Goal: Task Accomplishment & Management: Complete application form

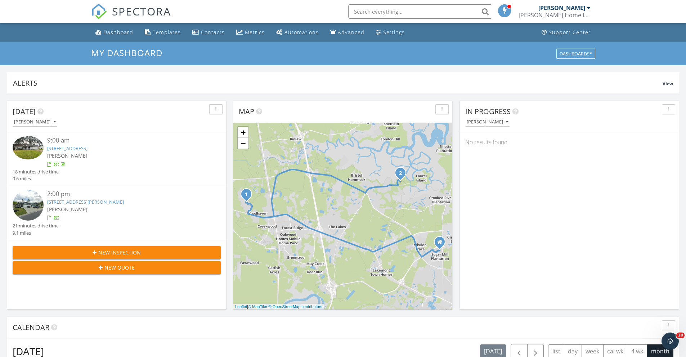
click at [168, 255] on div "New Inspection" at bounding box center [116, 253] width 197 height 8
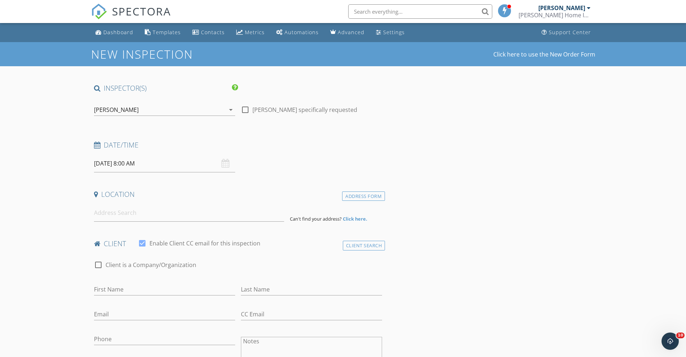
click at [244, 109] on div at bounding box center [245, 110] width 12 height 12
checkbox input "true"
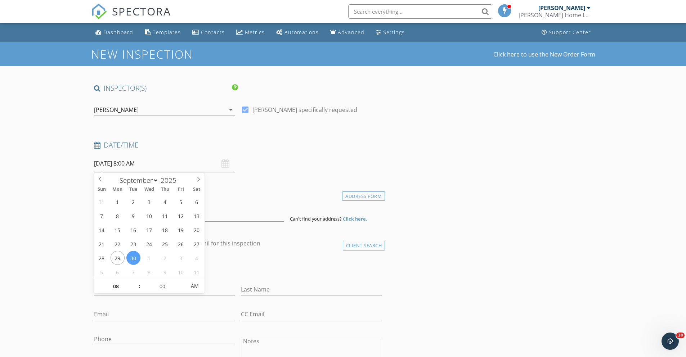
click at [105, 166] on input "09/30/2025 8:00 AM" at bounding box center [164, 164] width 141 height 18
select select "9"
type input "10/01/2025 8:00 AM"
type input "09"
type input "10/01/2025 9:00 AM"
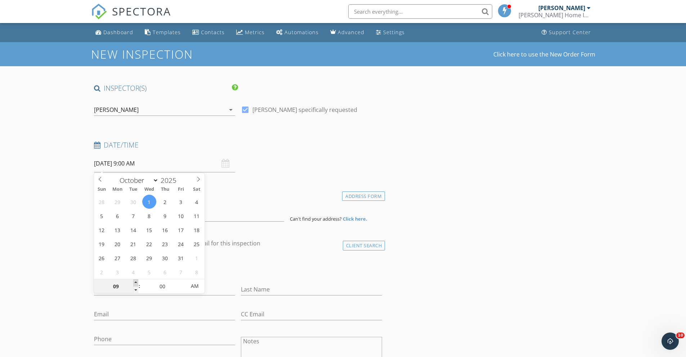
click at [134, 283] on span at bounding box center [135, 282] width 5 height 7
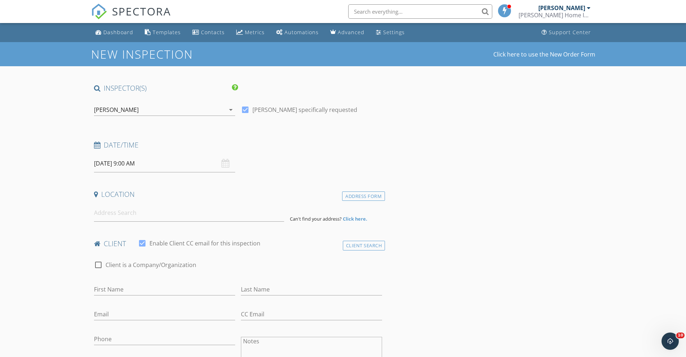
click at [125, 217] on input at bounding box center [189, 213] width 190 height 18
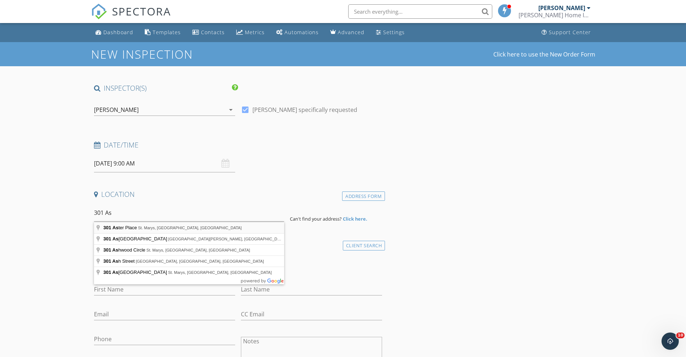
type input "301 Aster Place, St. Marys, GA, USA"
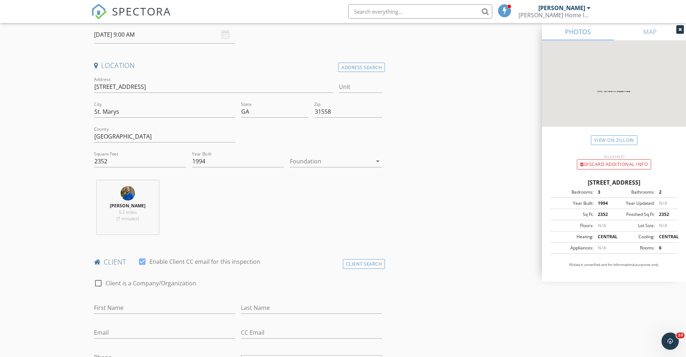
scroll to position [140, 0]
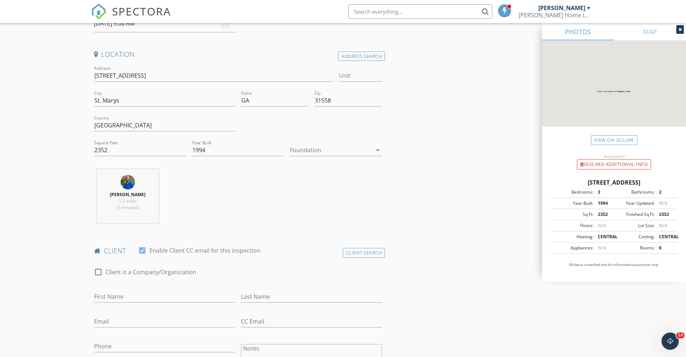
click at [379, 150] on icon "arrow_drop_down" at bounding box center [377, 150] width 9 height 9
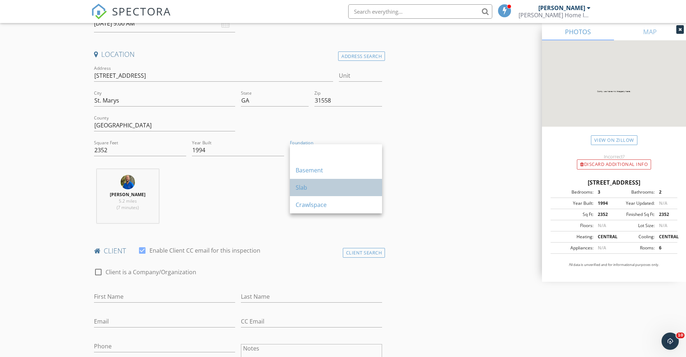
click at [329, 183] on div "Slab" at bounding box center [336, 187] width 81 height 9
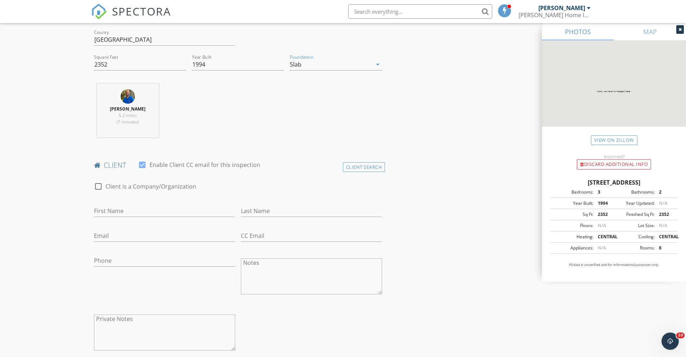
scroll to position [267, 0]
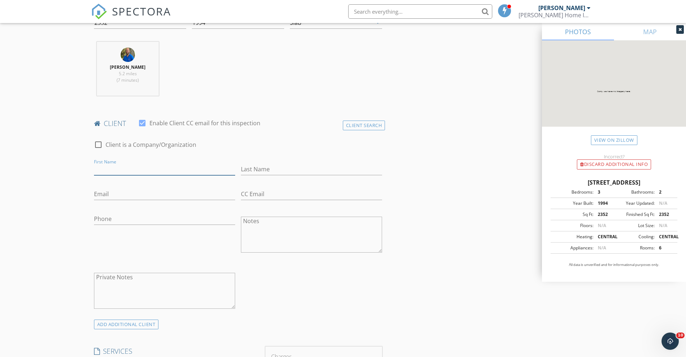
click at [146, 164] on input "First Name" at bounding box center [164, 169] width 141 height 12
type input "R"
type input "Trace"
click at [281, 171] on input "Last Name" at bounding box center [311, 169] width 141 height 12
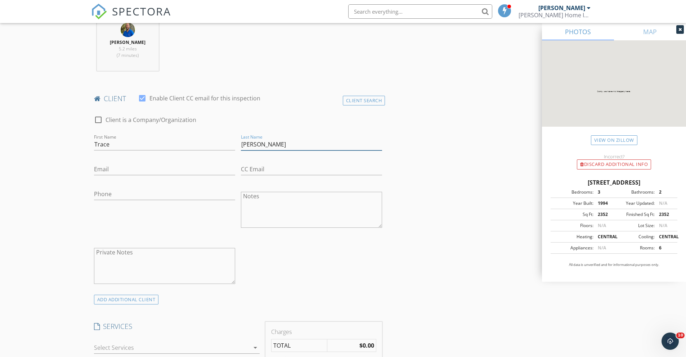
scroll to position [293, 0]
type input "Schuepbach"
click at [127, 171] on input "Email" at bounding box center [164, 169] width 141 height 12
type input "Schuepbachtrace@gmail.com"
click at [123, 184] on div "Phone" at bounding box center [164, 195] width 141 height 23
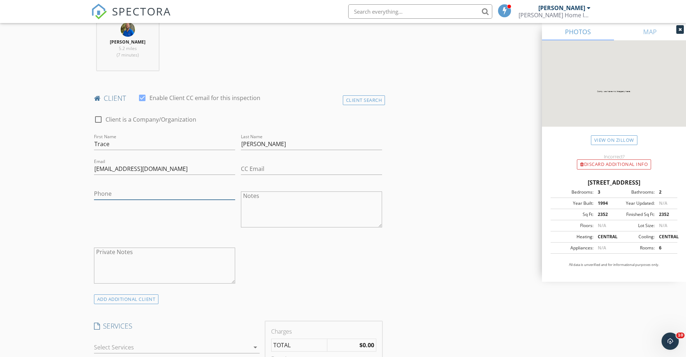
click at [111, 188] on input "Phone" at bounding box center [164, 194] width 141 height 12
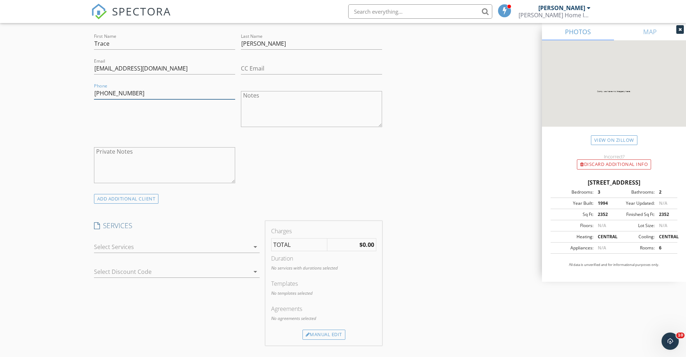
scroll to position [406, 0]
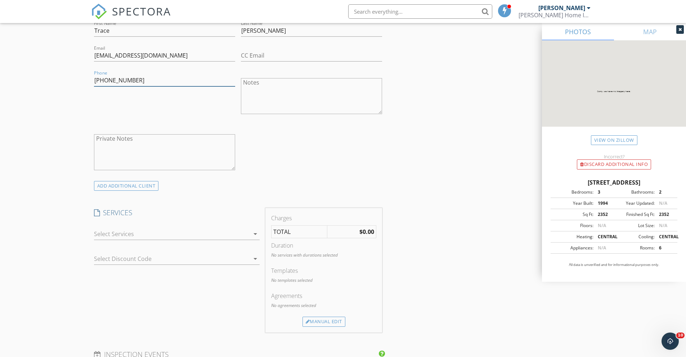
type input "912-674-1895"
click at [257, 236] on icon "arrow_drop_down" at bounding box center [255, 234] width 9 height 9
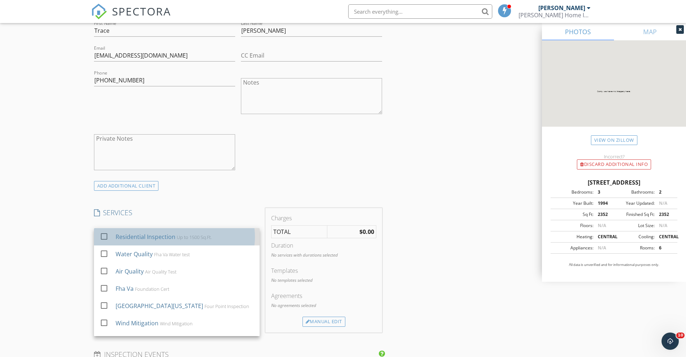
click at [154, 235] on div "Residential Inspection" at bounding box center [145, 237] width 60 height 9
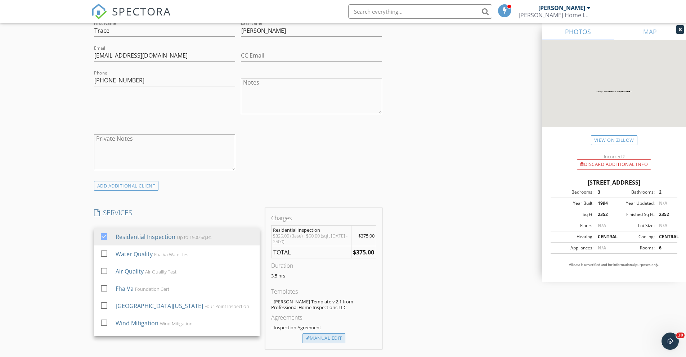
click at [316, 339] on div "Manual Edit" at bounding box center [323, 338] width 43 height 10
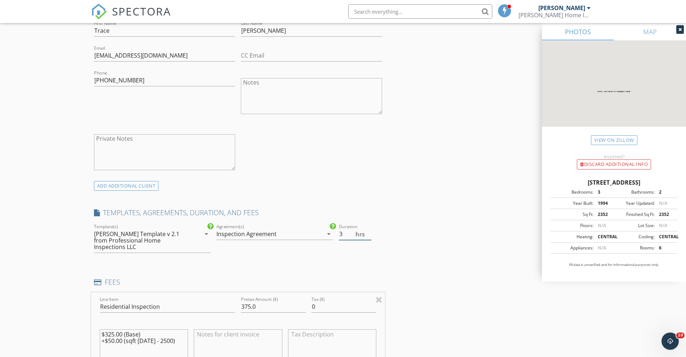
type input "3"
click at [370, 237] on input "3" at bounding box center [355, 234] width 32 height 12
drag, startPoint x: 261, startPoint y: 297, endPoint x: 220, endPoint y: 298, distance: 41.1
click at [220, 298] on div "Line Item Residential Inspection Pretax Amount ($) 375.0 Tax ($) 0 $325.00 (Bas…" at bounding box center [238, 335] width 294 height 87
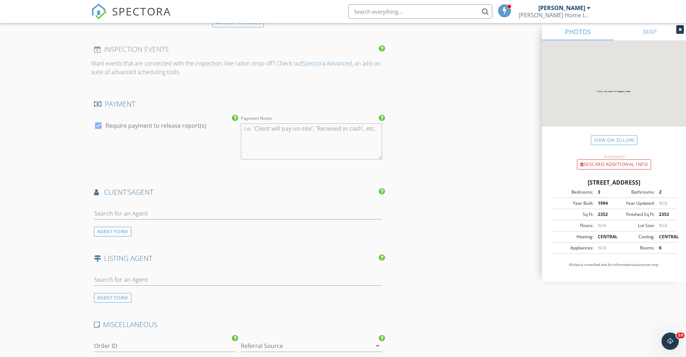
scroll to position [810, 0]
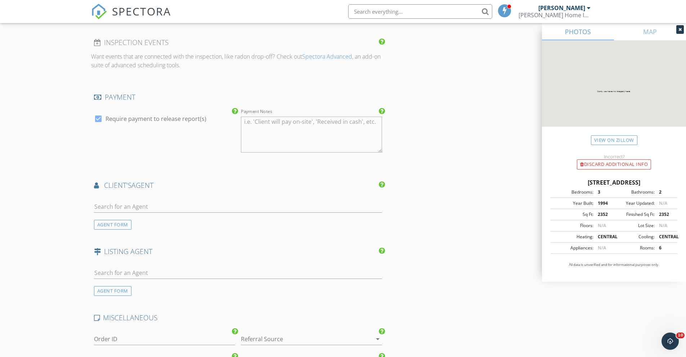
type input "350"
click at [97, 201] on input "text" at bounding box center [238, 207] width 288 height 12
type input "becky"
click at [103, 217] on img at bounding box center [103, 223] width 12 height 12
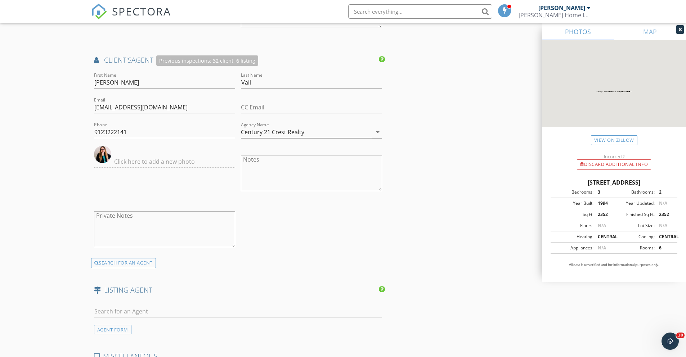
scroll to position [807, 0]
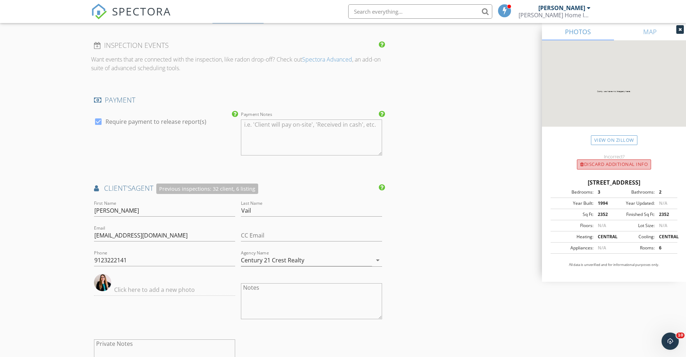
click at [604, 162] on div "Discard Additional info" at bounding box center [614, 164] width 74 height 10
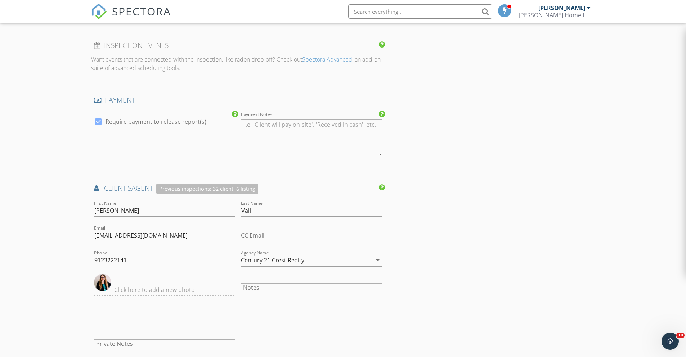
type input "2.5"
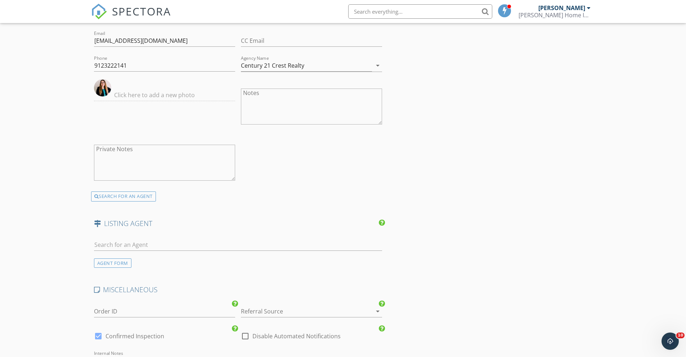
scroll to position [1002, 0]
click at [118, 258] on div "AGENT FORM" at bounding box center [112, 263] width 37 height 10
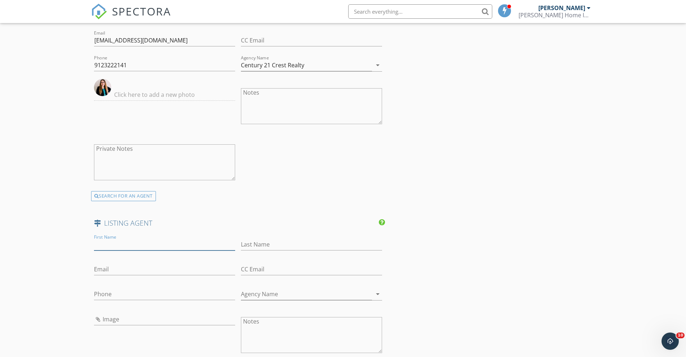
click at [116, 240] on input "First Name" at bounding box center [164, 245] width 141 height 12
type input "Carlie"
click at [284, 239] on input "Last Name" at bounding box center [311, 245] width 141 height 12
type input "Parr"
click at [126, 293] on input "Phone" at bounding box center [164, 294] width 141 height 12
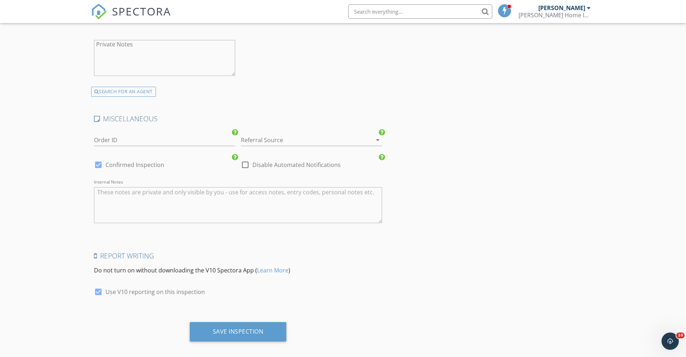
scroll to position [1336, 0]
type input "912-674-5175"
click at [227, 332] on div "Save Inspection" at bounding box center [238, 331] width 97 height 19
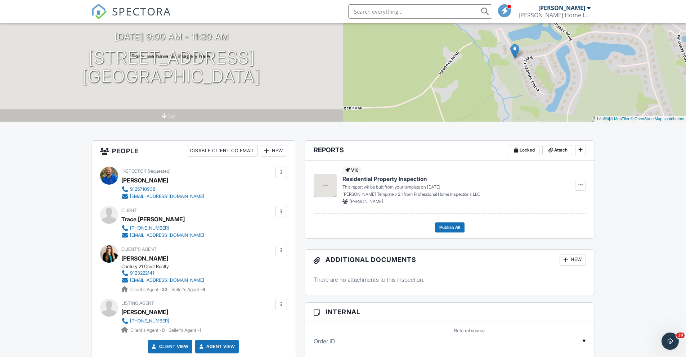
scroll to position [72, 0]
